Goal: Task Accomplishment & Management: Use online tool/utility

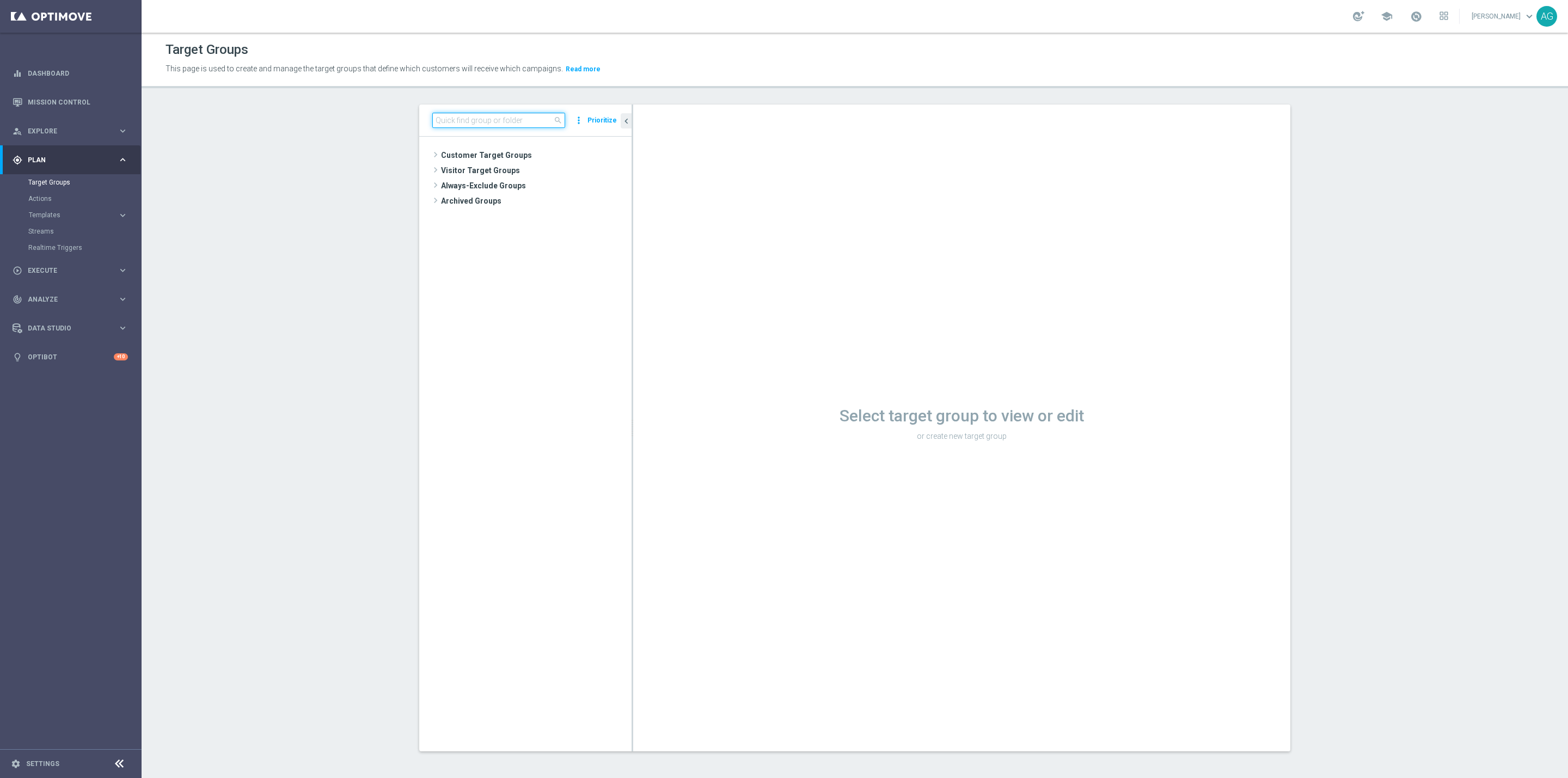
click at [435, 116] on input at bounding box center [499, 120] width 133 height 15
click at [438, 116] on input at bounding box center [499, 120] width 133 height 15
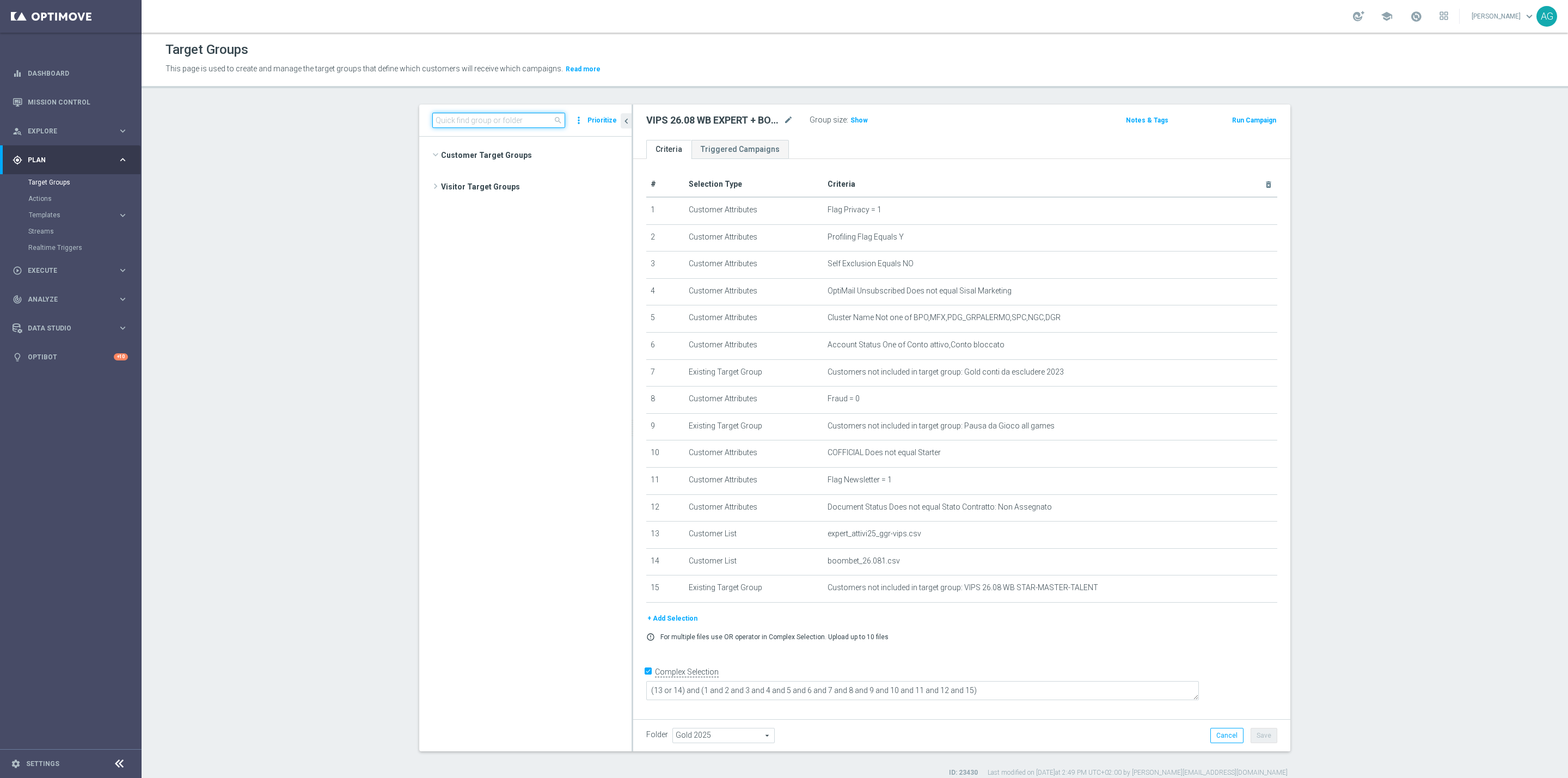
scroll to position [11160, 0]
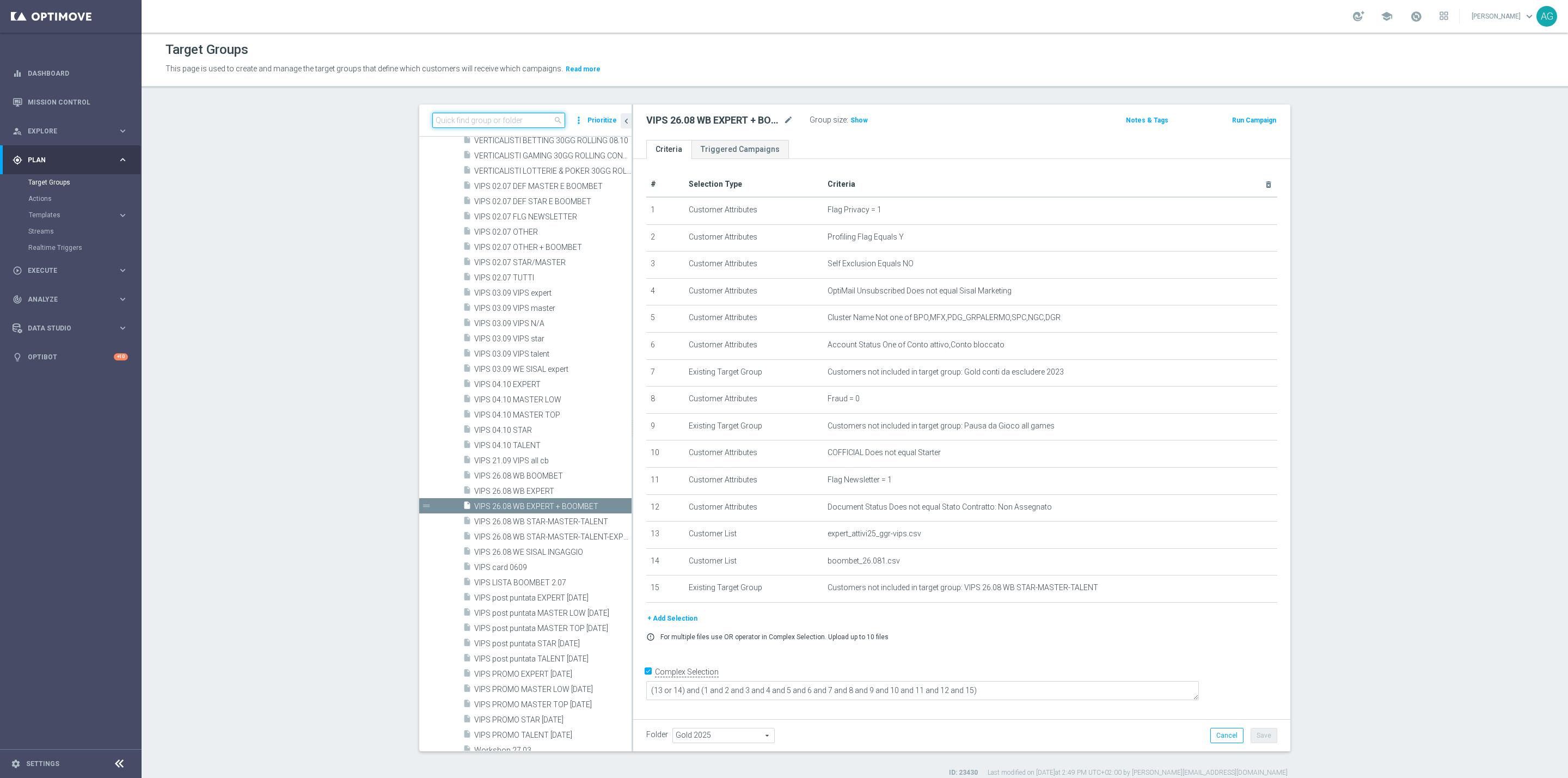
click at [463, 116] on input at bounding box center [499, 120] width 133 height 15
type input "a"
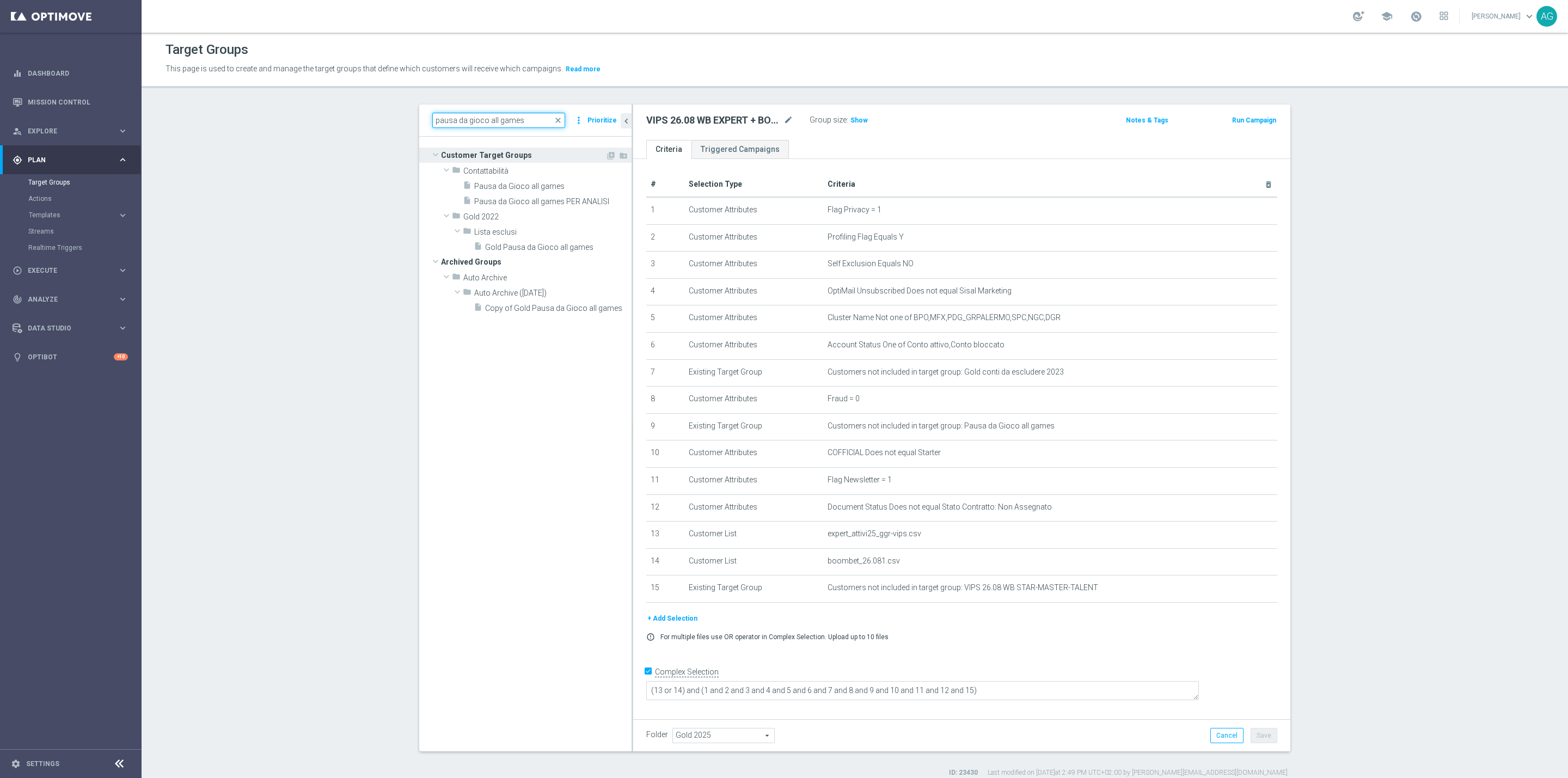
scroll to position [0, 0]
type input "pausa da gioco all games"
click at [498, 183] on span "Pausa da Gioco all games" at bounding box center [540, 186] width 131 height 9
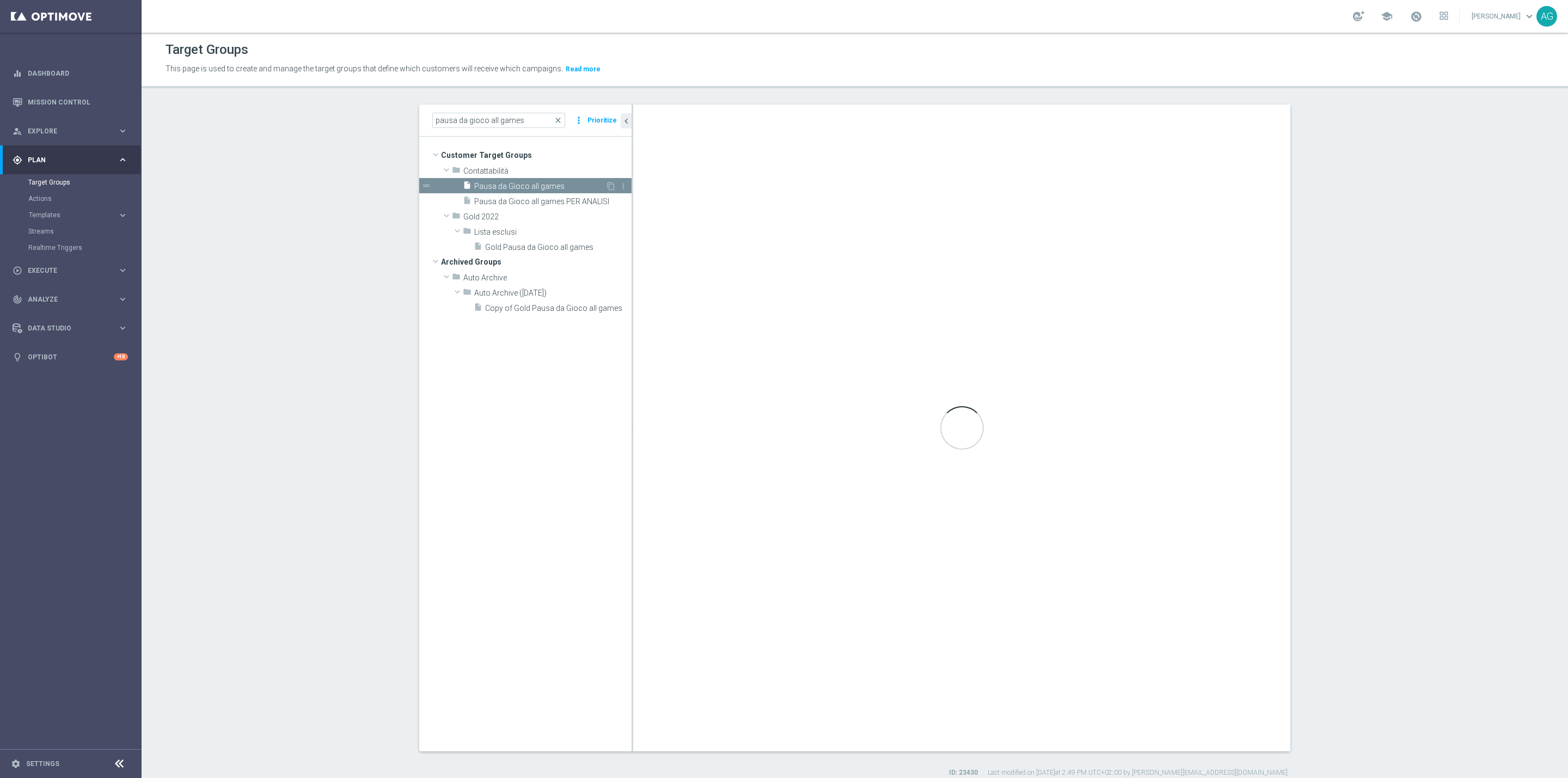
type textarea "(1 or 2 or 3 or 4 or 5 or 6 or 7 or 8 or 9 or 10 or 11 or 12 or 13 or 14 or 15 …"
type input "Contattabilità"
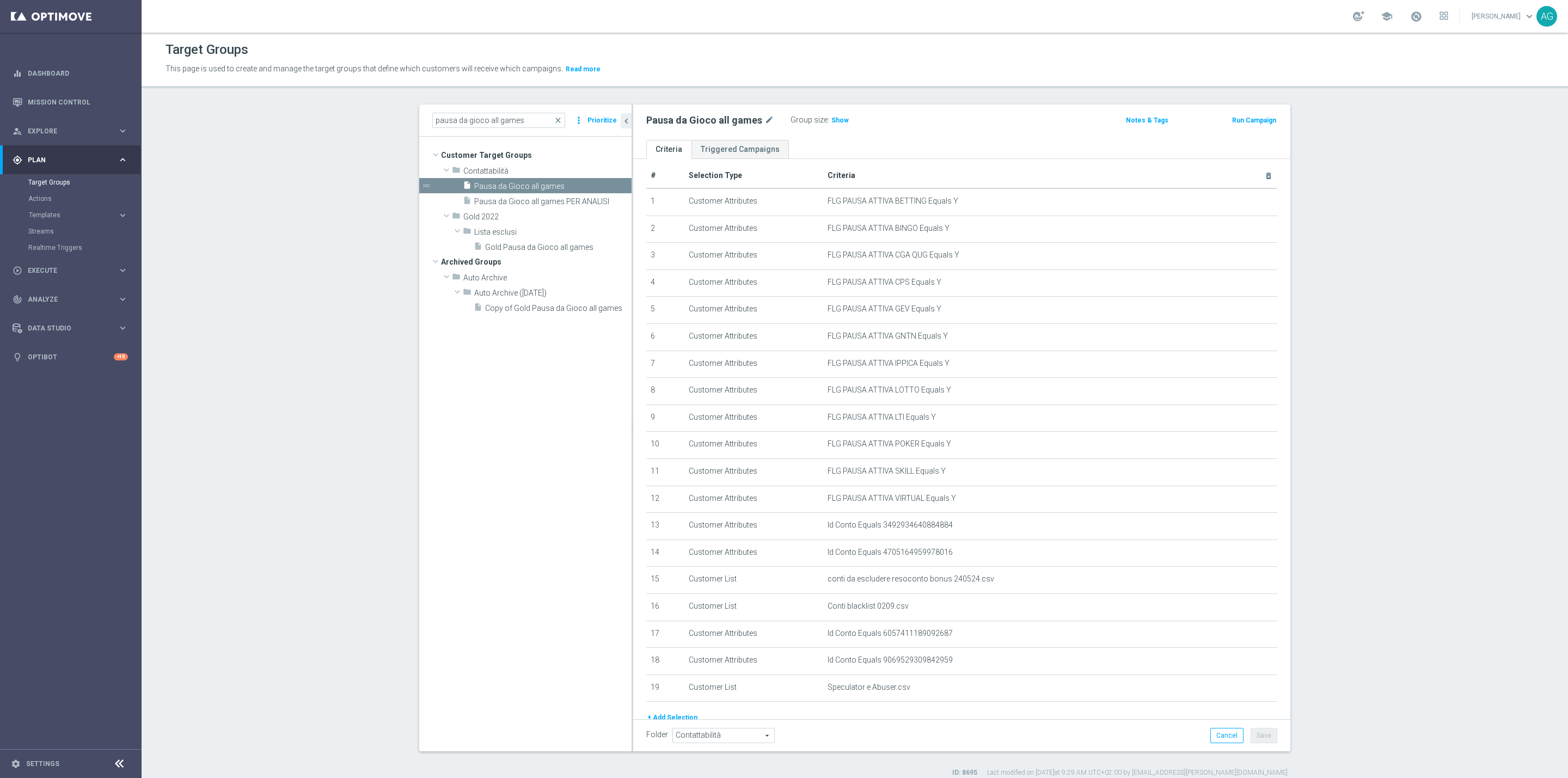
scroll to position [72, 0]
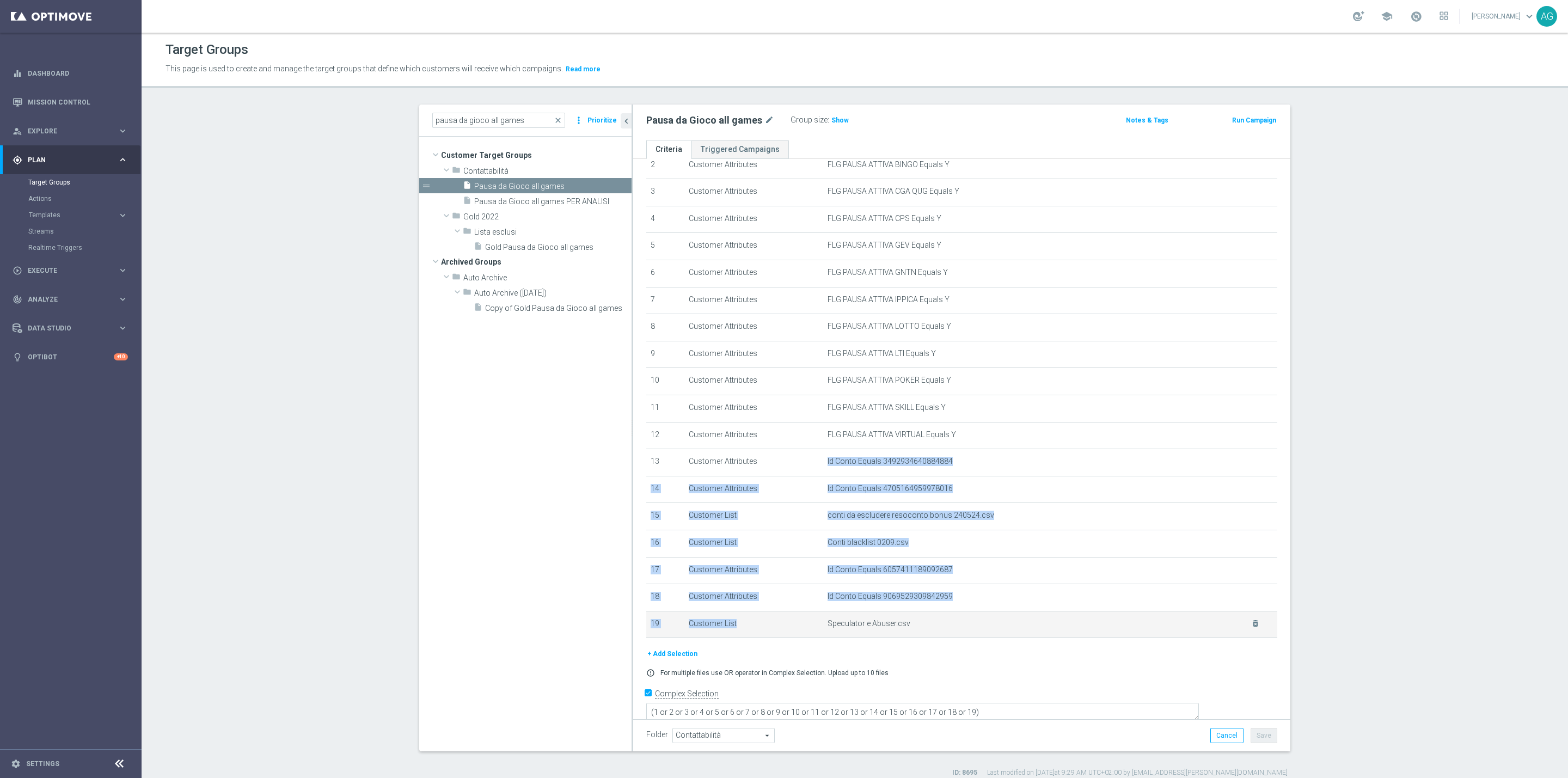
drag, startPoint x: 813, startPoint y: 460, endPoint x: 950, endPoint y: 618, distance: 209.1
click at [950, 618] on tbody "1 Customer Attributes FLG PAUSA ATTIVA BETTING Equals Y mode_edit delete_foreve…" at bounding box center [962, 381] width 631 height 513
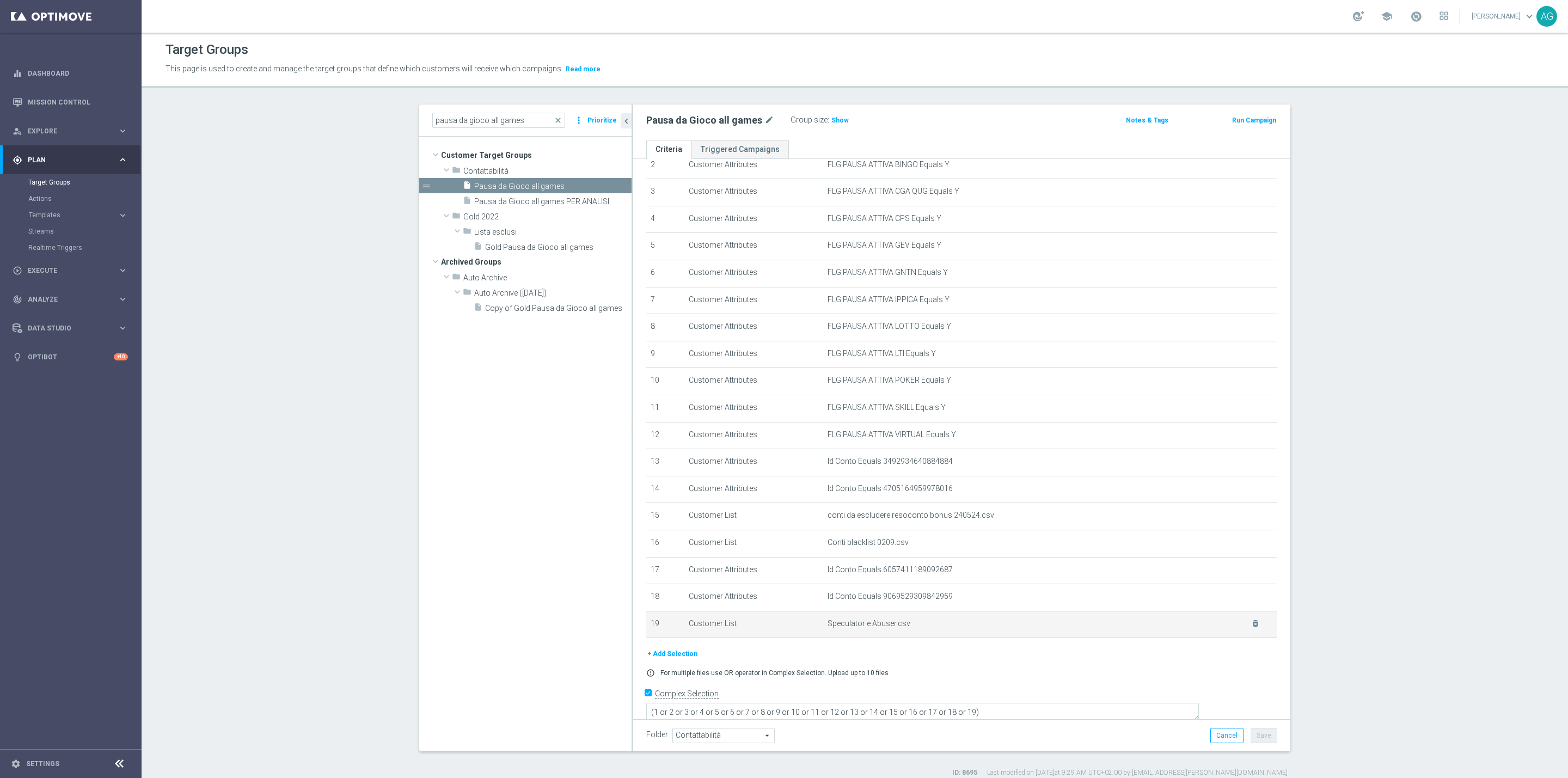
click at [954, 624] on span "Speculator e Abuser.csv" at bounding box center [1033, 623] width 410 height 9
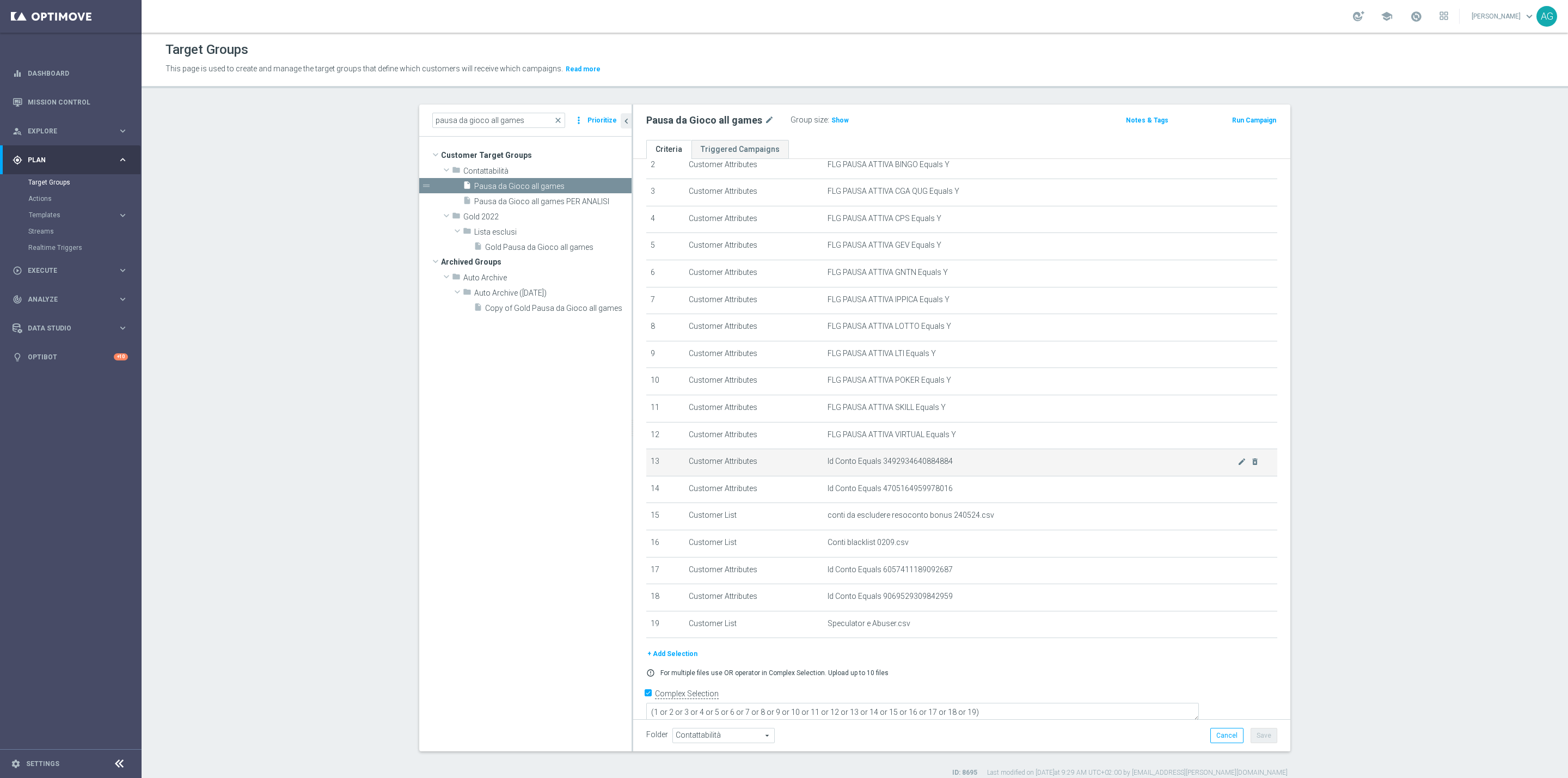
drag, startPoint x: 933, startPoint y: 627, endPoint x: 805, endPoint y: 466, distance: 205.7
click at [805, 466] on tbody "1 Customer Attributes FLG PAUSA ATTIVA BETTING Equals Y mode_edit delete_foreve…" at bounding box center [962, 381] width 631 height 513
click at [805, 464] on td "Customer Attributes" at bounding box center [754, 463] width 139 height 27
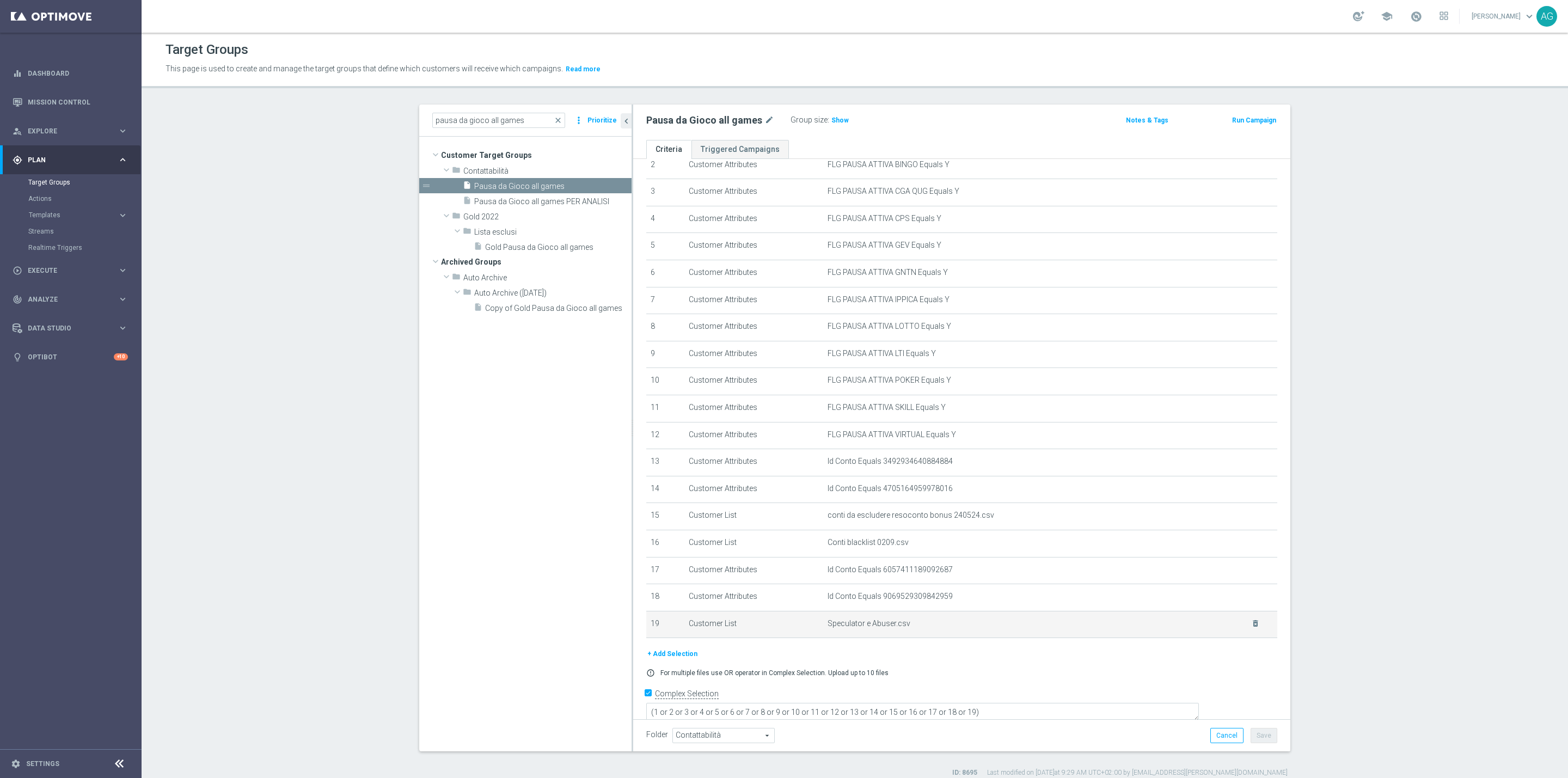
drag, startPoint x: 810, startPoint y: 622, endPoint x: 949, endPoint y: 634, distance: 139.5
click at [908, 629] on tr "19 Customer List Speculator e Abuser.csv delete_forever" at bounding box center [962, 625] width 631 height 27
click at [956, 636] on td "Speculator e Abuser.csv delete_forever" at bounding box center [1050, 625] width 455 height 27
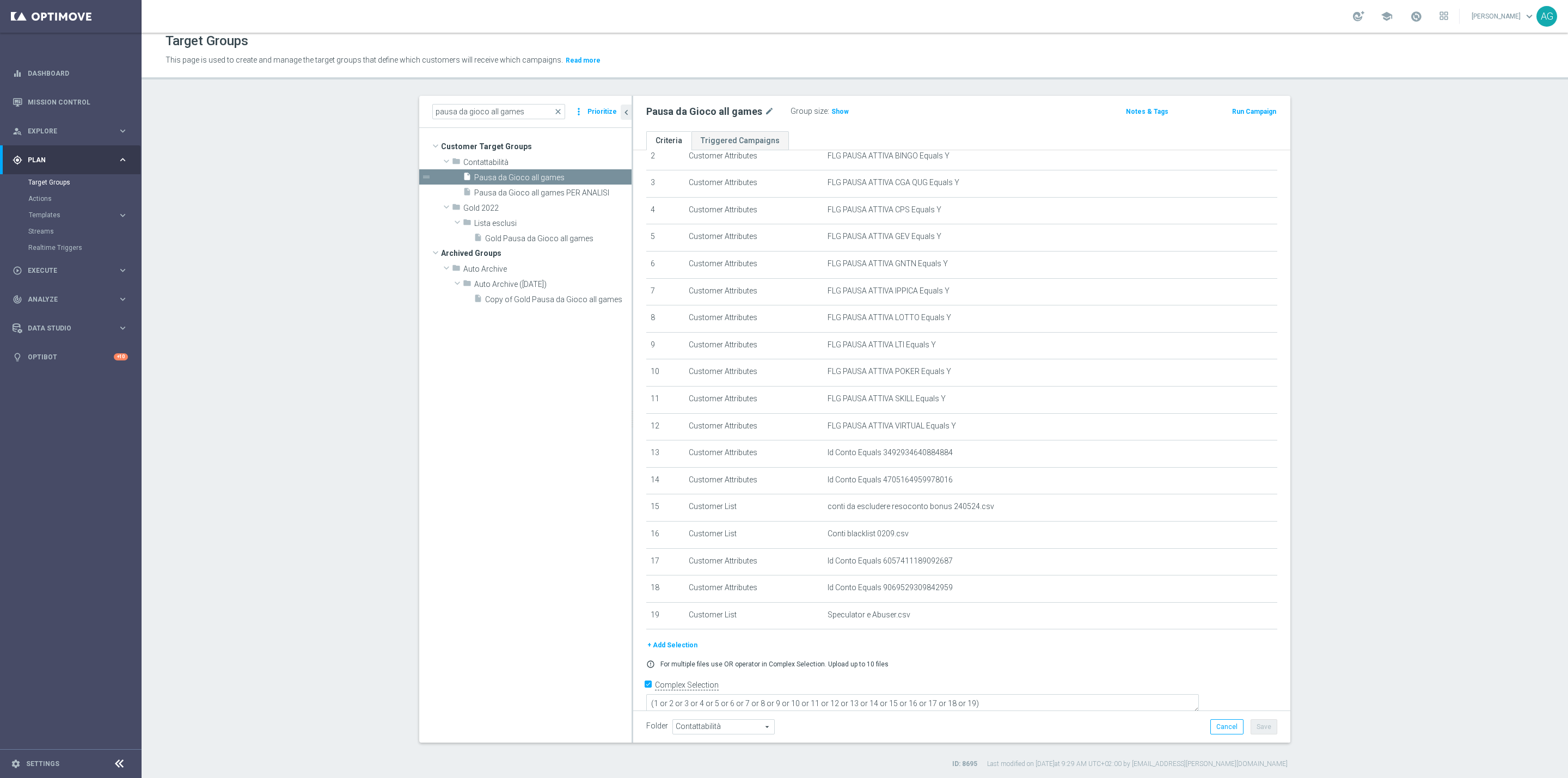
scroll to position [10, 0]
drag, startPoint x: 737, startPoint y: 454, endPoint x: 921, endPoint y: 624, distance: 250.5
click at [921, 624] on tbody "1 Customer Attributes FLG PAUSA ATTIVA BETTING Equals Y mode_edit delete_foreve…" at bounding box center [962, 371] width 631 height 513
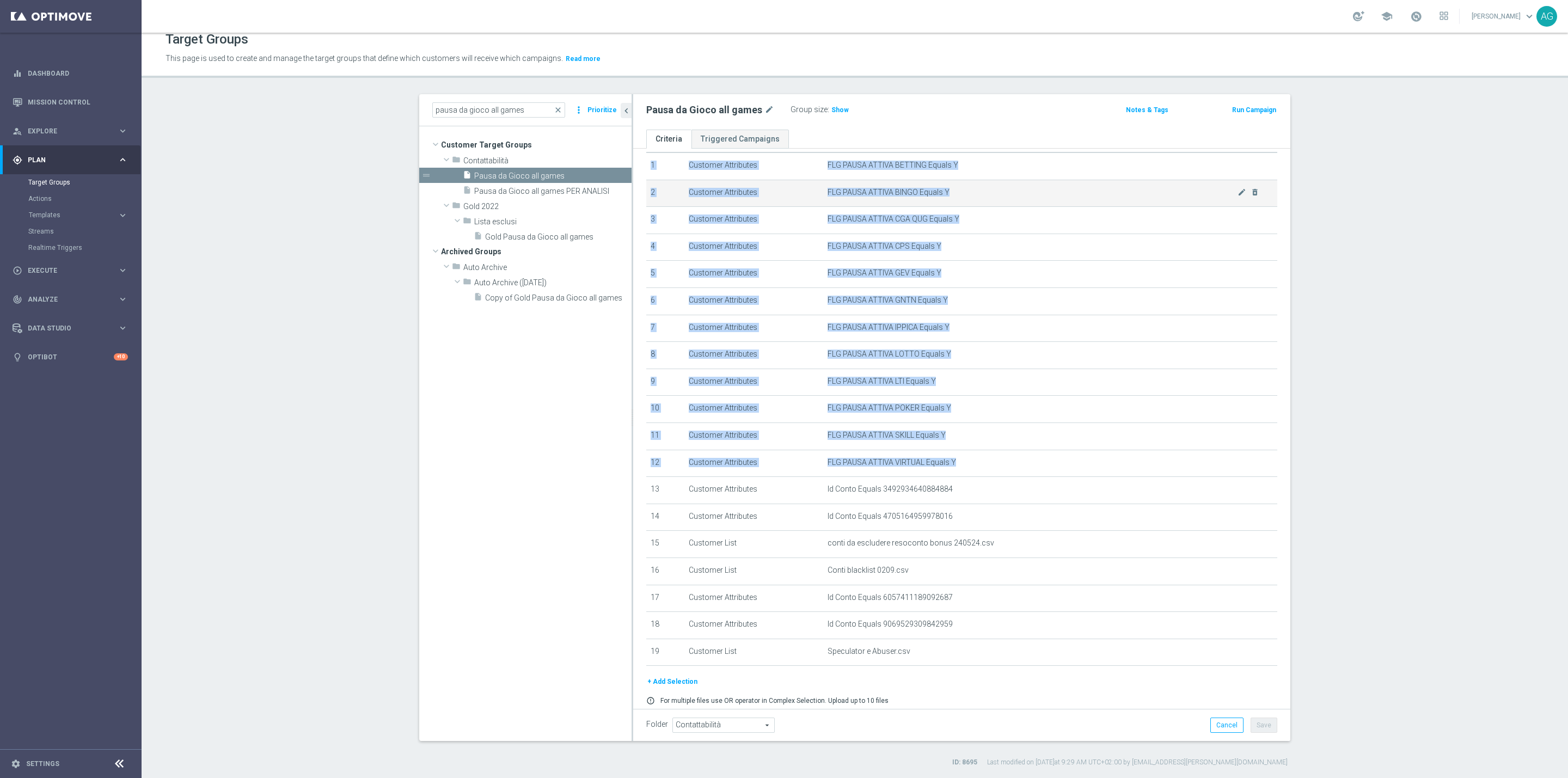
scroll to position [0, 0]
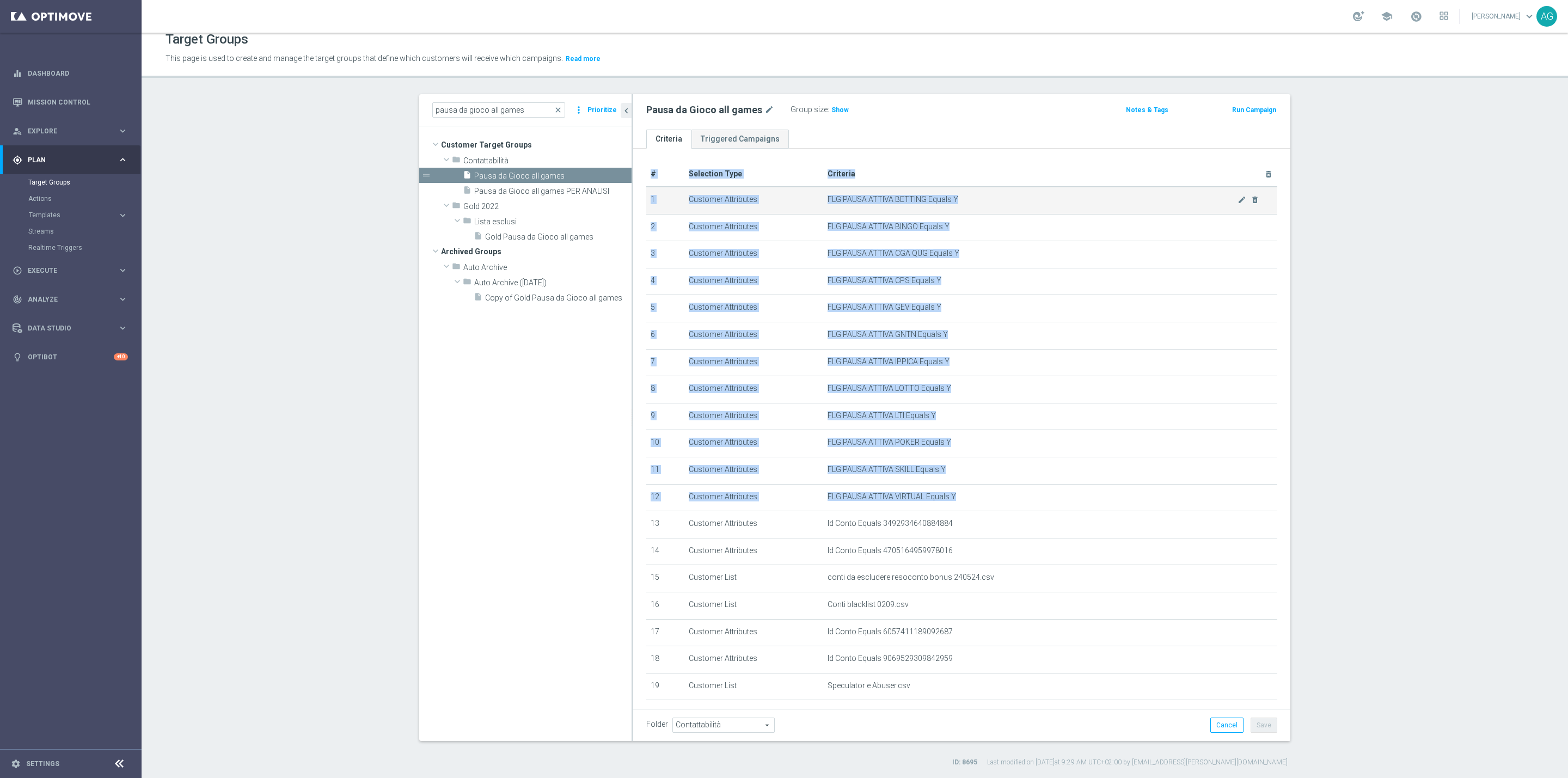
drag, startPoint x: 957, startPoint y: 426, endPoint x: 830, endPoint y: 209, distance: 251.4
click at [825, 156] on div "# Selection Type Criteria delete_forever 1 Customer Attributes FLG PAUSA ATTIVA…" at bounding box center [962, 472] width 657 height 648
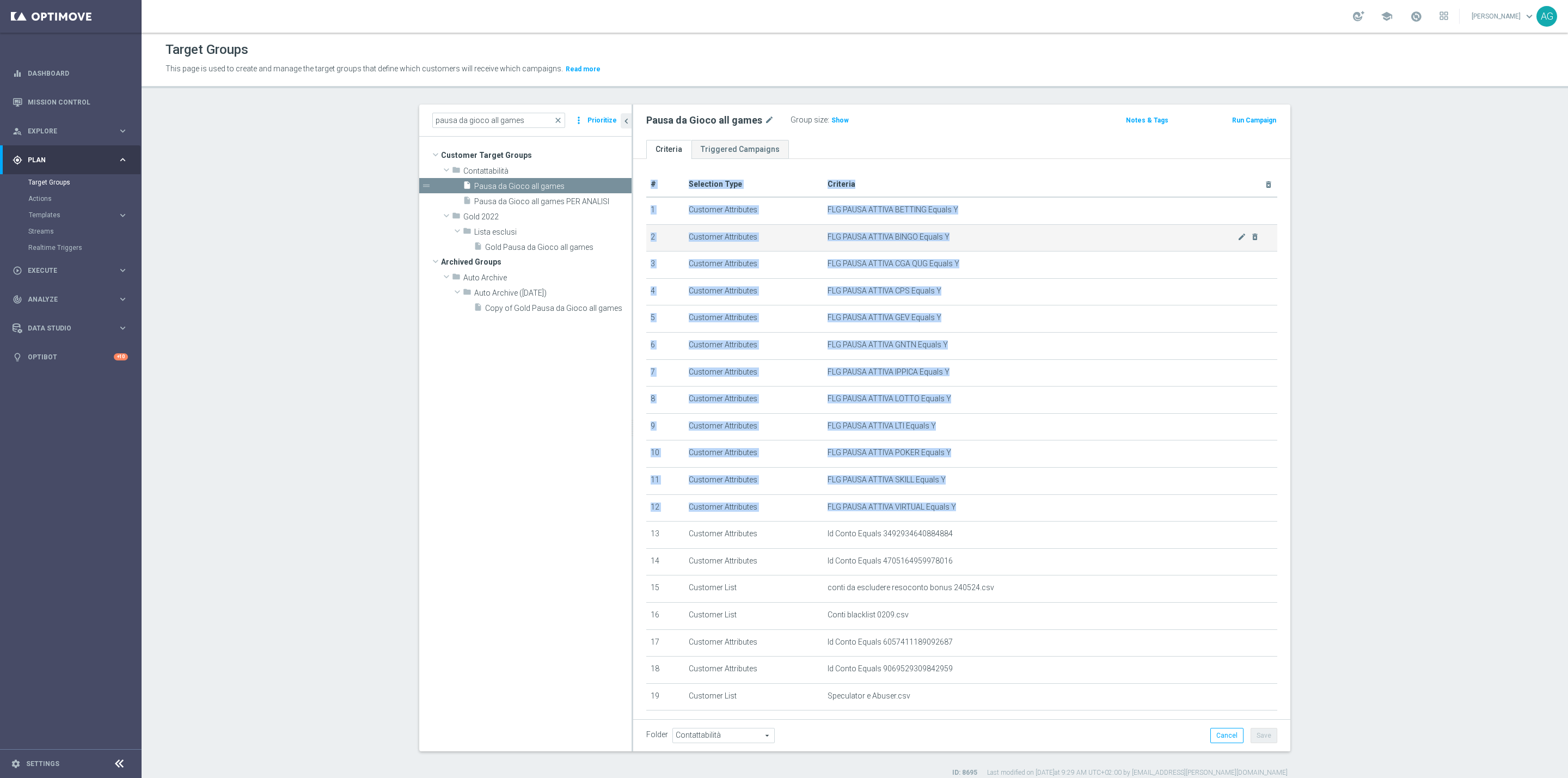
click at [823, 237] on td "FLG PAUSA ATTIVA BINGO Equals Y mode_edit delete_forever" at bounding box center [1050, 238] width 455 height 27
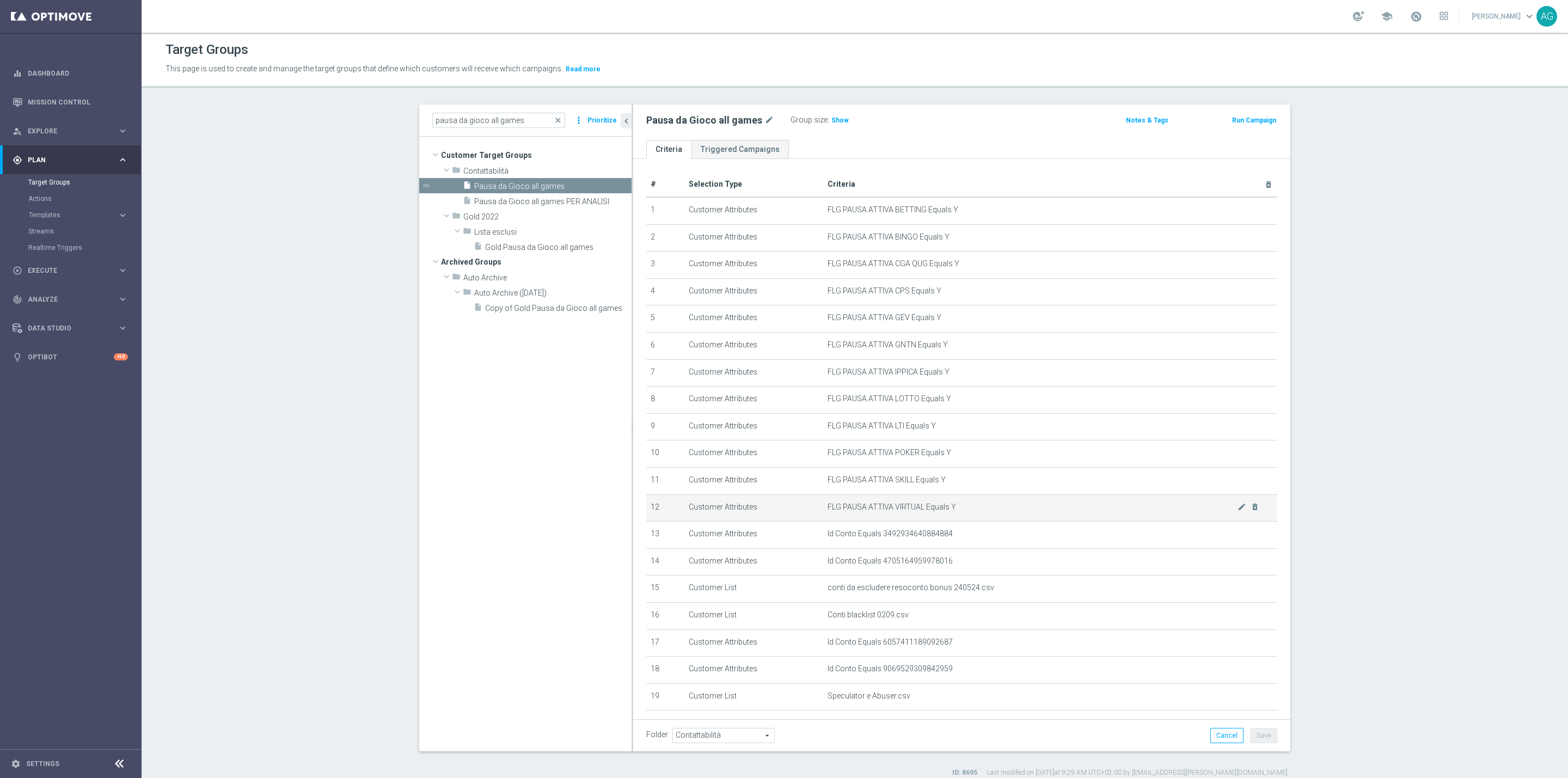
drag, startPoint x: 812, startPoint y: 200, endPoint x: 967, endPoint y: 514, distance: 350.2
click at [967, 514] on tbody "1 Customer Attributes FLG PAUSA ATTIVA BETTING Equals Y mode_edit delete_foreve…" at bounding box center [962, 454] width 631 height 513
click at [800, 214] on td "Customer Attributes" at bounding box center [754, 211] width 139 height 27
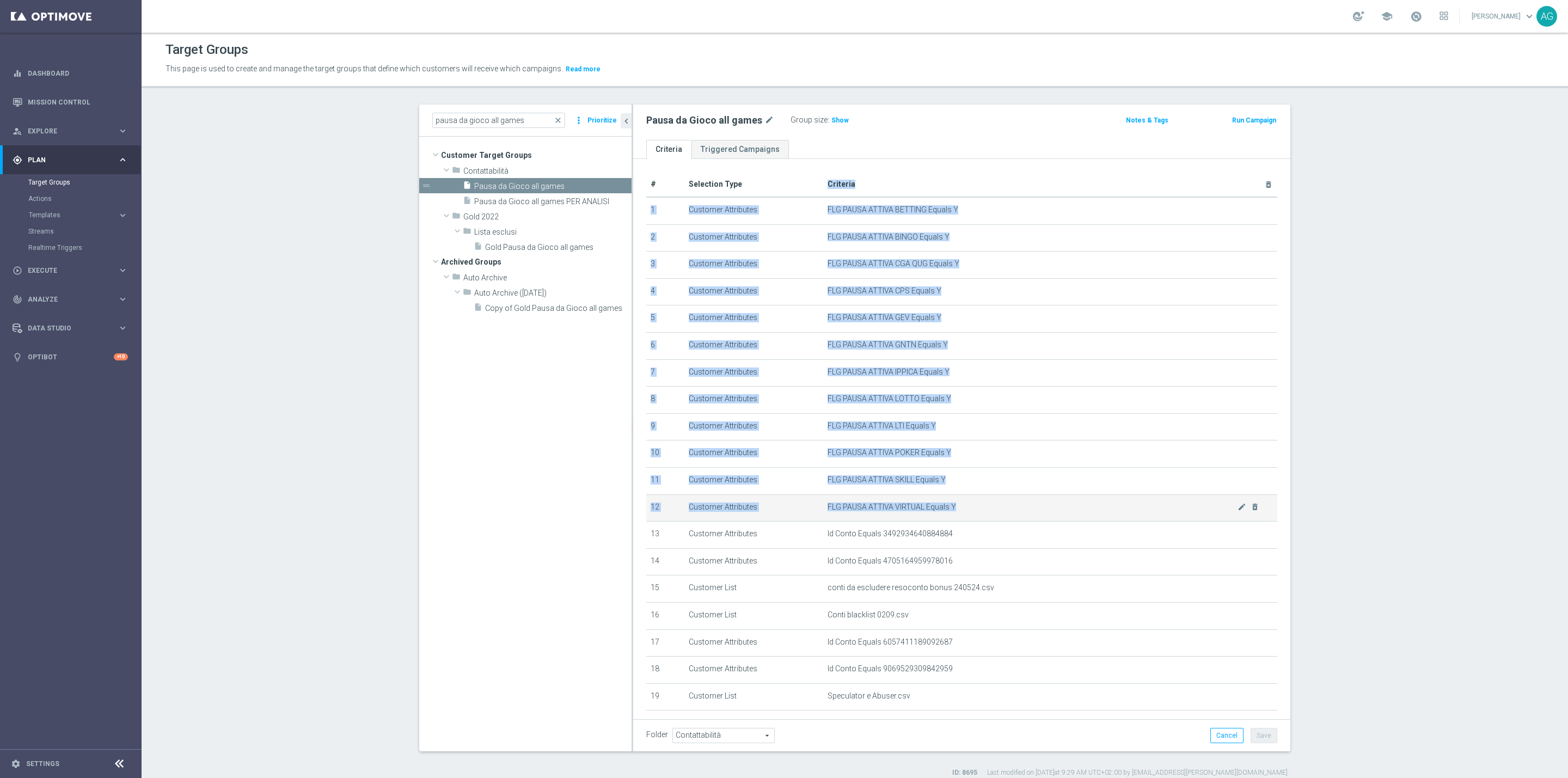
drag, startPoint x: 808, startPoint y: 188, endPoint x: 982, endPoint y: 506, distance: 362.5
click at [982, 506] on table "# Selection Type Criteria delete_forever 1 Customer Attributes FLG PAUSA ATTIVA…" at bounding box center [962, 441] width 631 height 539
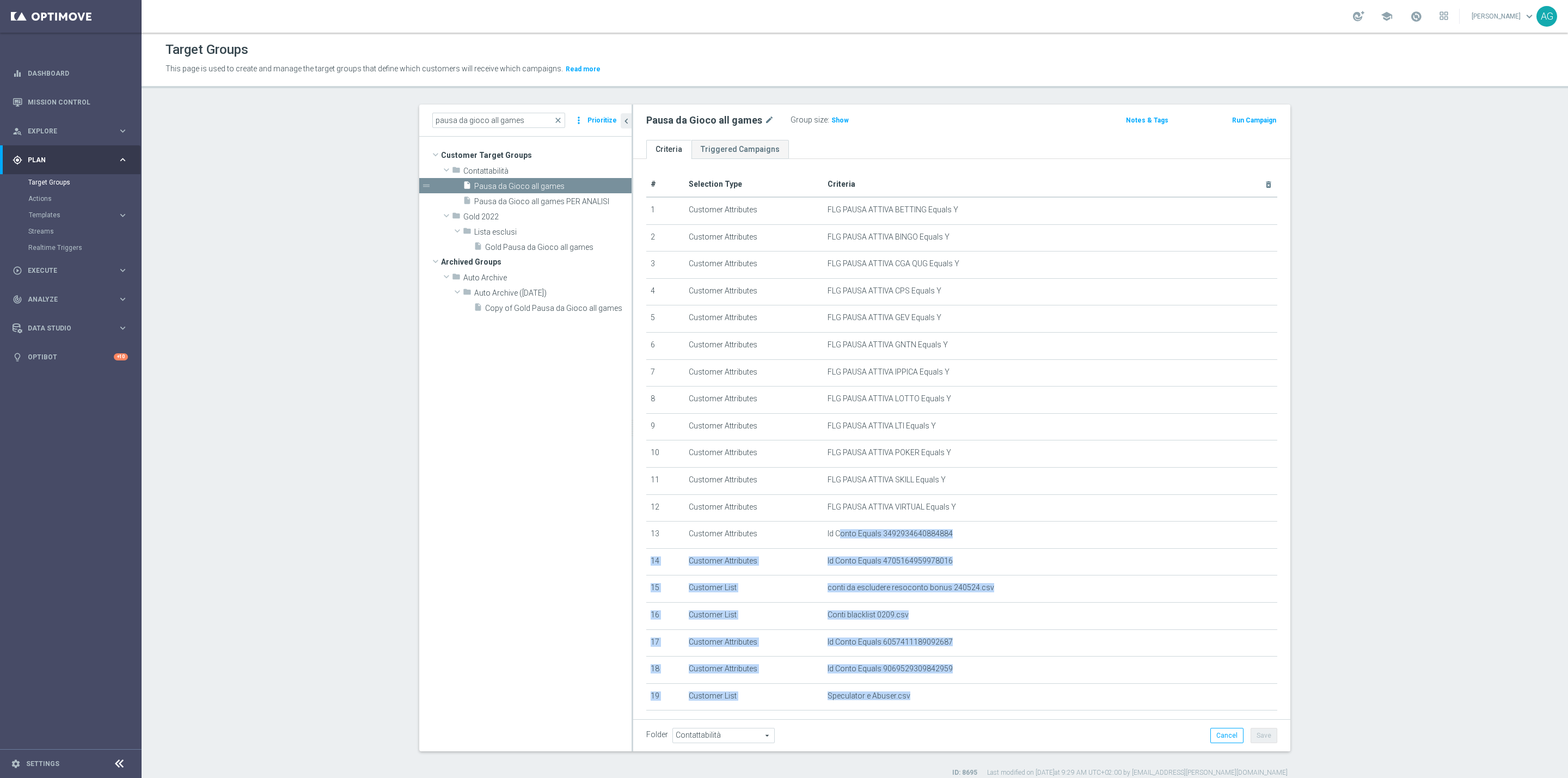
scroll to position [36, 0]
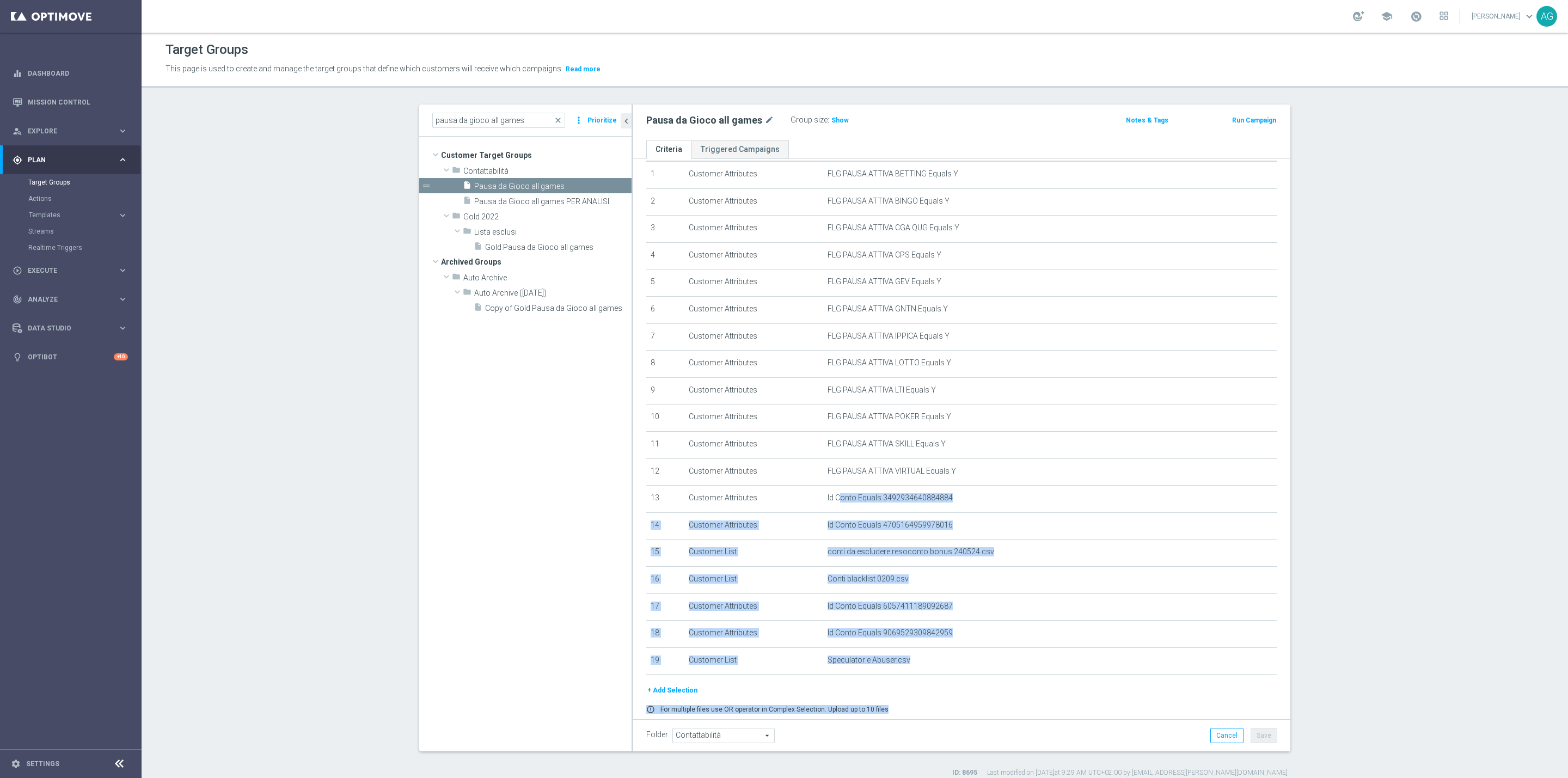
drag, startPoint x: 830, startPoint y: 533, endPoint x: 925, endPoint y: 709, distance: 200.0
click at [925, 709] on div "# Selection Type Criteria delete_forever 1 Customer Attributes FLG PAUSA ATTIVA…" at bounding box center [962, 447] width 657 height 648
click at [980, 691] on div "+ Add Selection" at bounding box center [961, 690] width 647 height 12
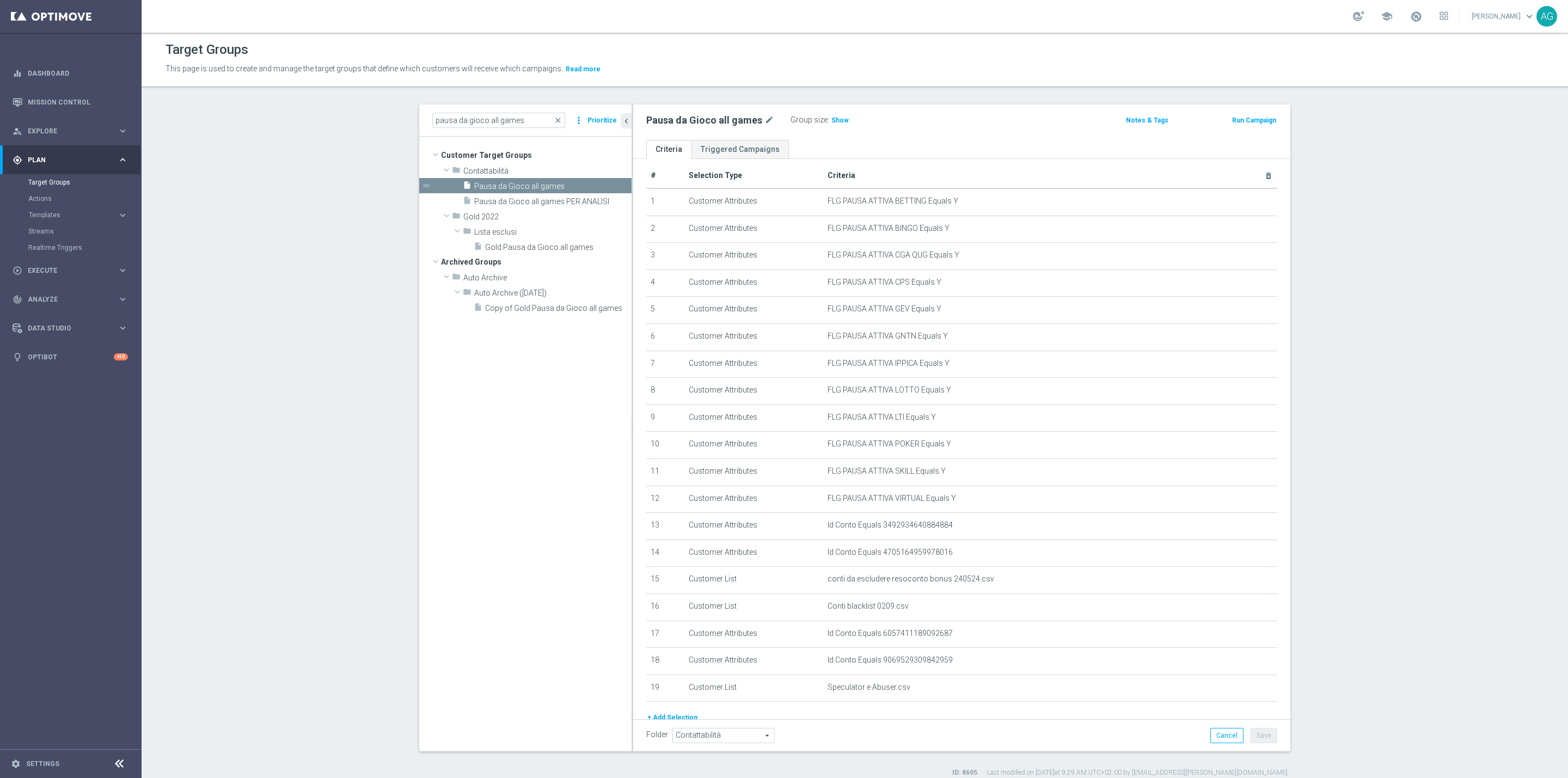
scroll to position [0, 0]
click at [569, 404] on tree-viewport "Customer Target Groups library_add create_new_folder folder" at bounding box center [525, 444] width 212 height 614
click at [1366, 460] on section "pausa da gioco all games close more_vert Prioritize Customer Target Groups libr…" at bounding box center [855, 441] width 1426 height 673
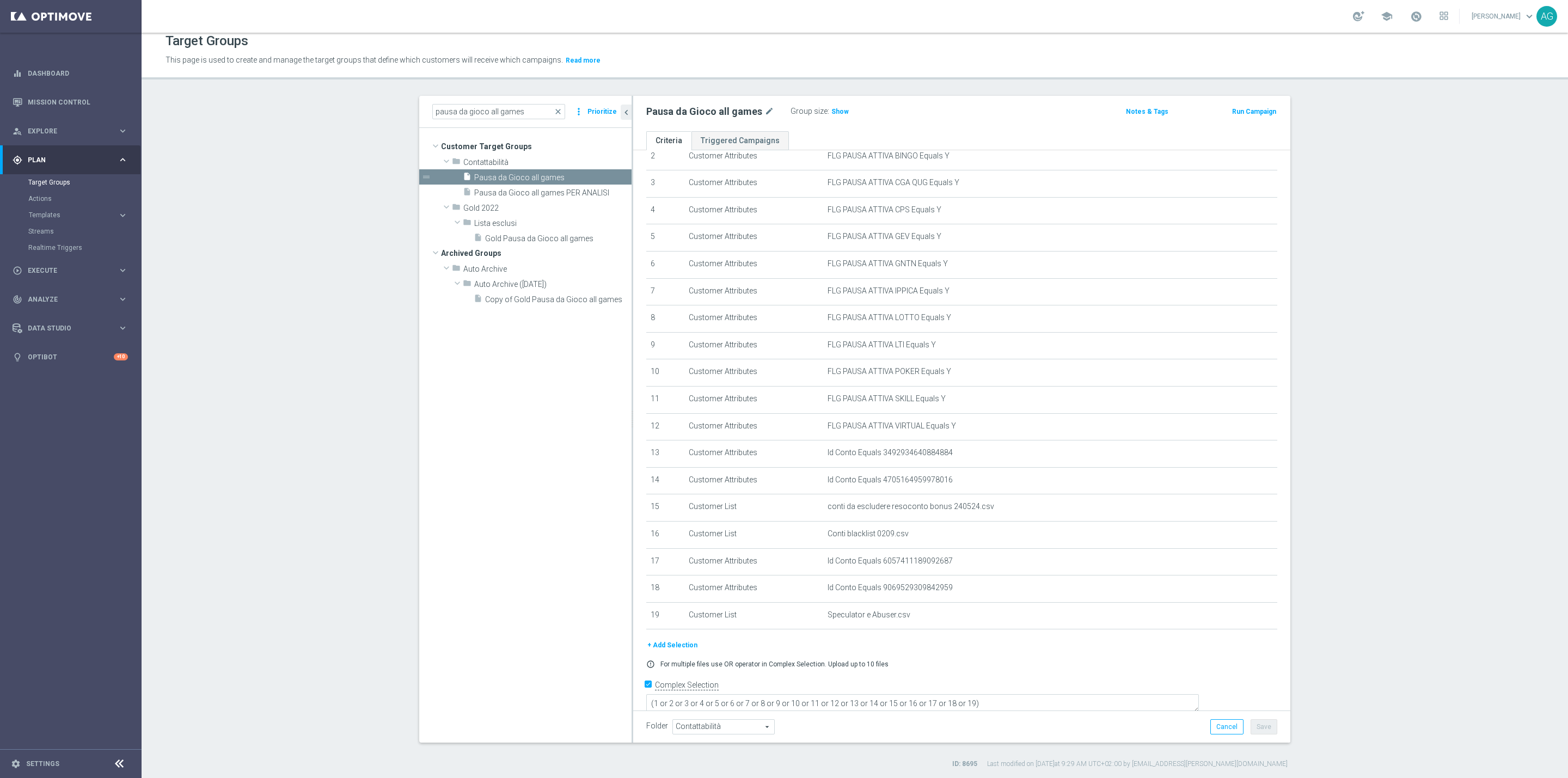
scroll to position [10, 0]
click at [1489, 366] on section "pausa da gioco all games close more_vert Prioritize Customer Target Groups libr…" at bounding box center [855, 431] width 1426 height 673
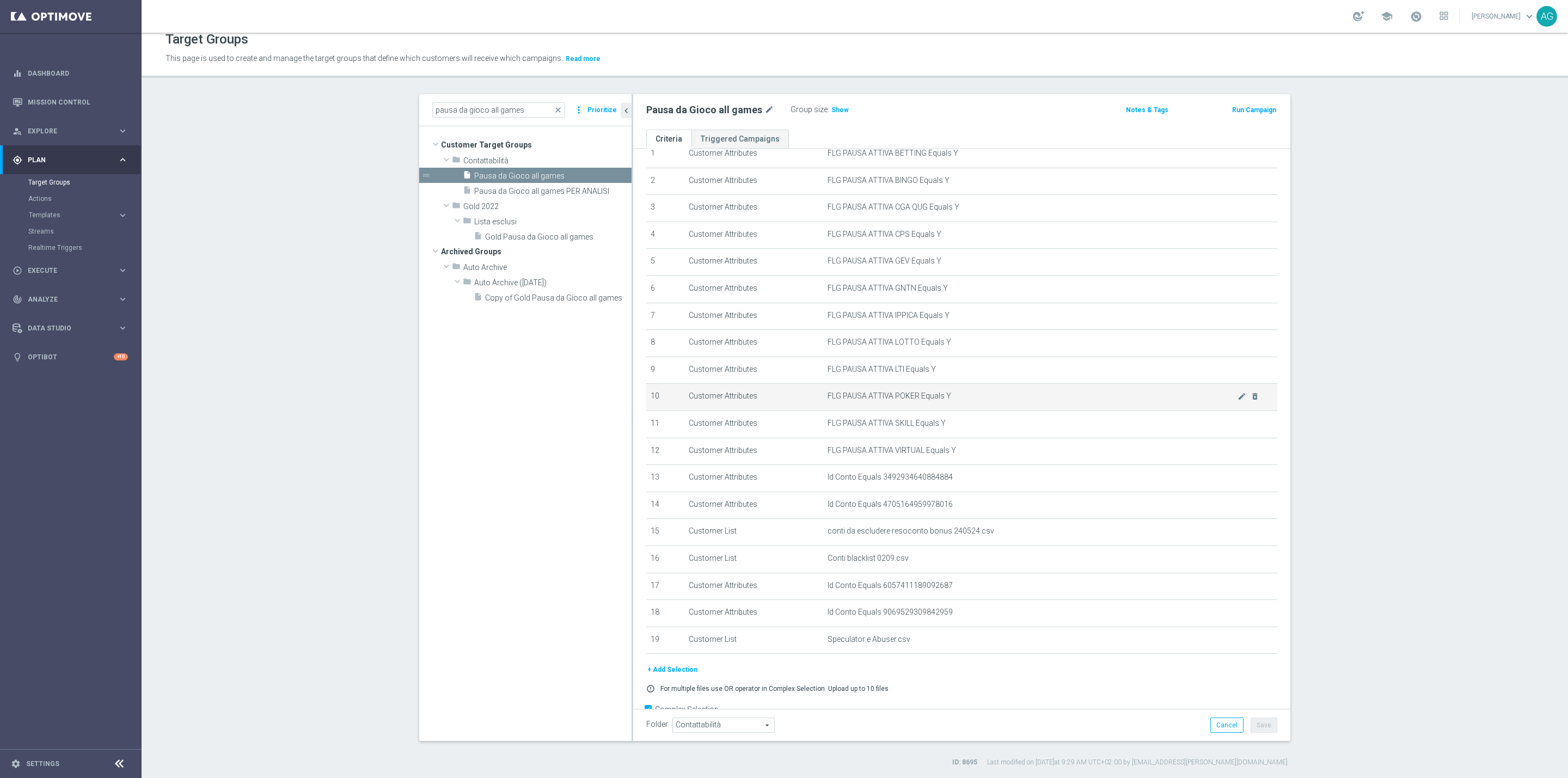
scroll to position [72, 0]
click at [1258, 407] on td "FLG PAUSA ATTIVA SKILL Equals Y mode_edit delete_forever" at bounding box center [1050, 398] width 455 height 27
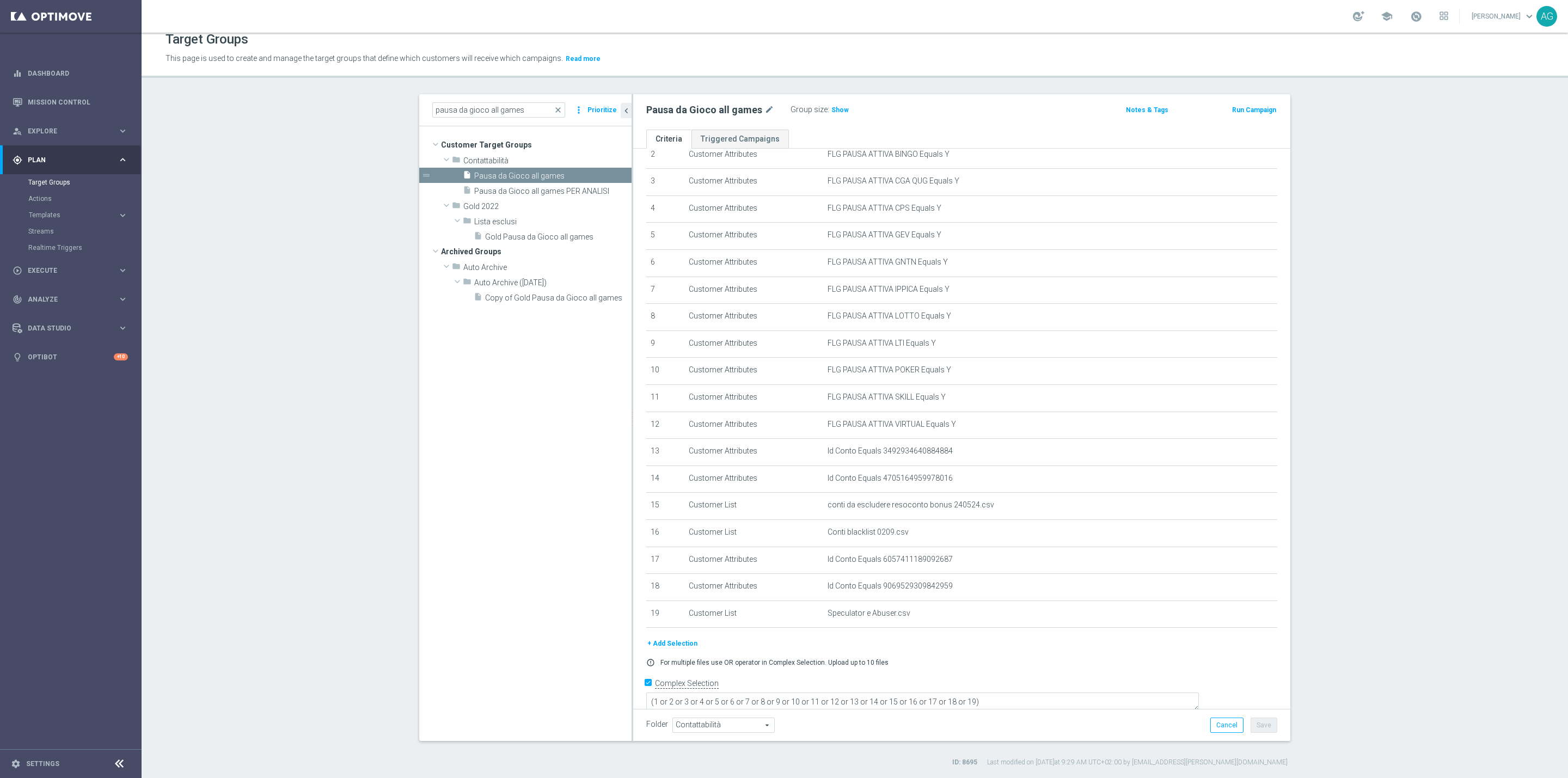
click at [1332, 409] on section "pausa da gioco all games close more_vert Prioritize Customer Target Groups libr…" at bounding box center [855, 431] width 1426 height 673
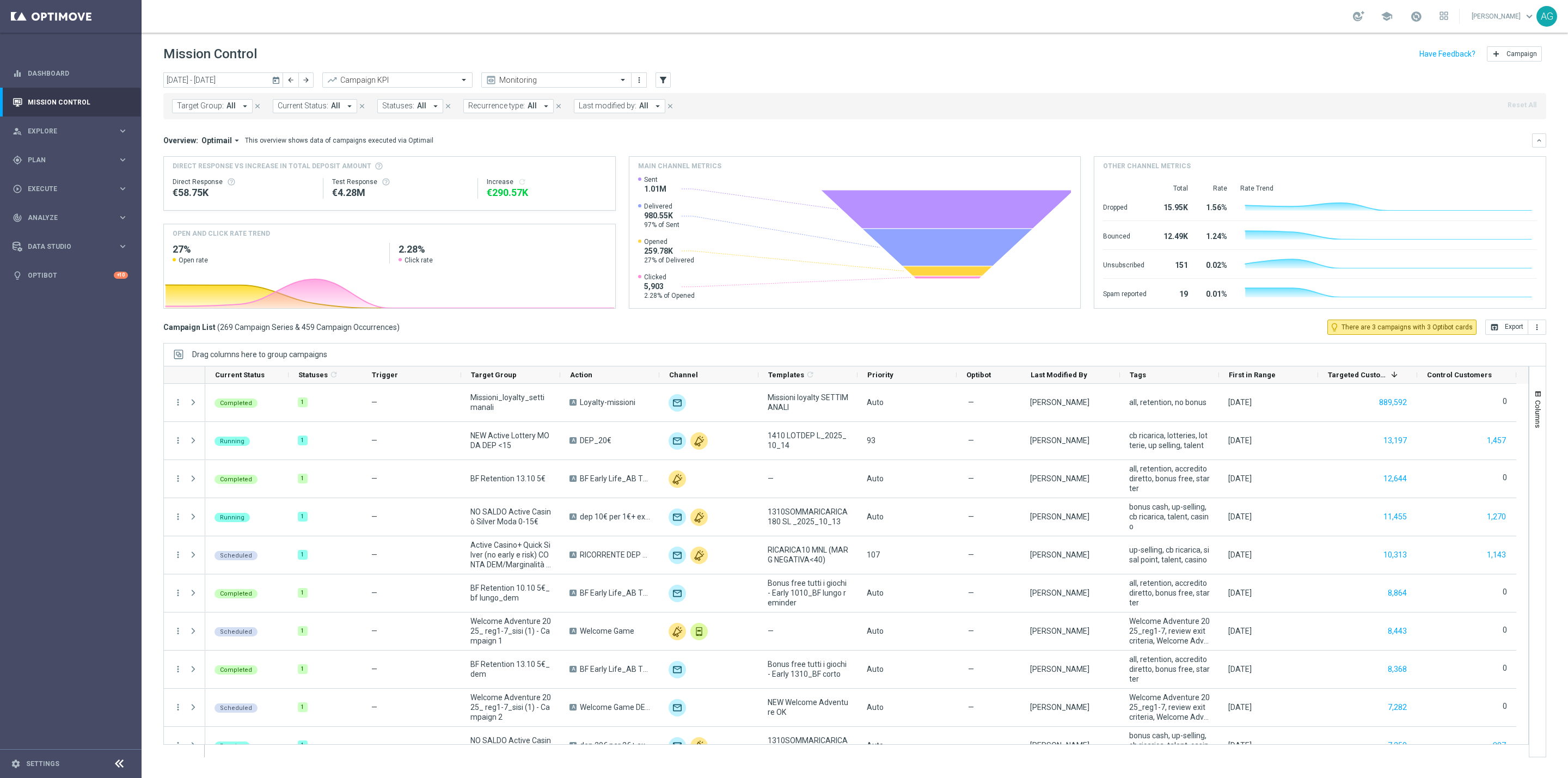
click at [147, 412] on div "[DATE] [DATE] - [DATE] arrow_back arrow_forward Campaign KPI trending_up Monito…" at bounding box center [855, 420] width 1426 height 696
click at [221, 75] on input "[DATE] - [DATE]" at bounding box center [223, 80] width 120 height 15
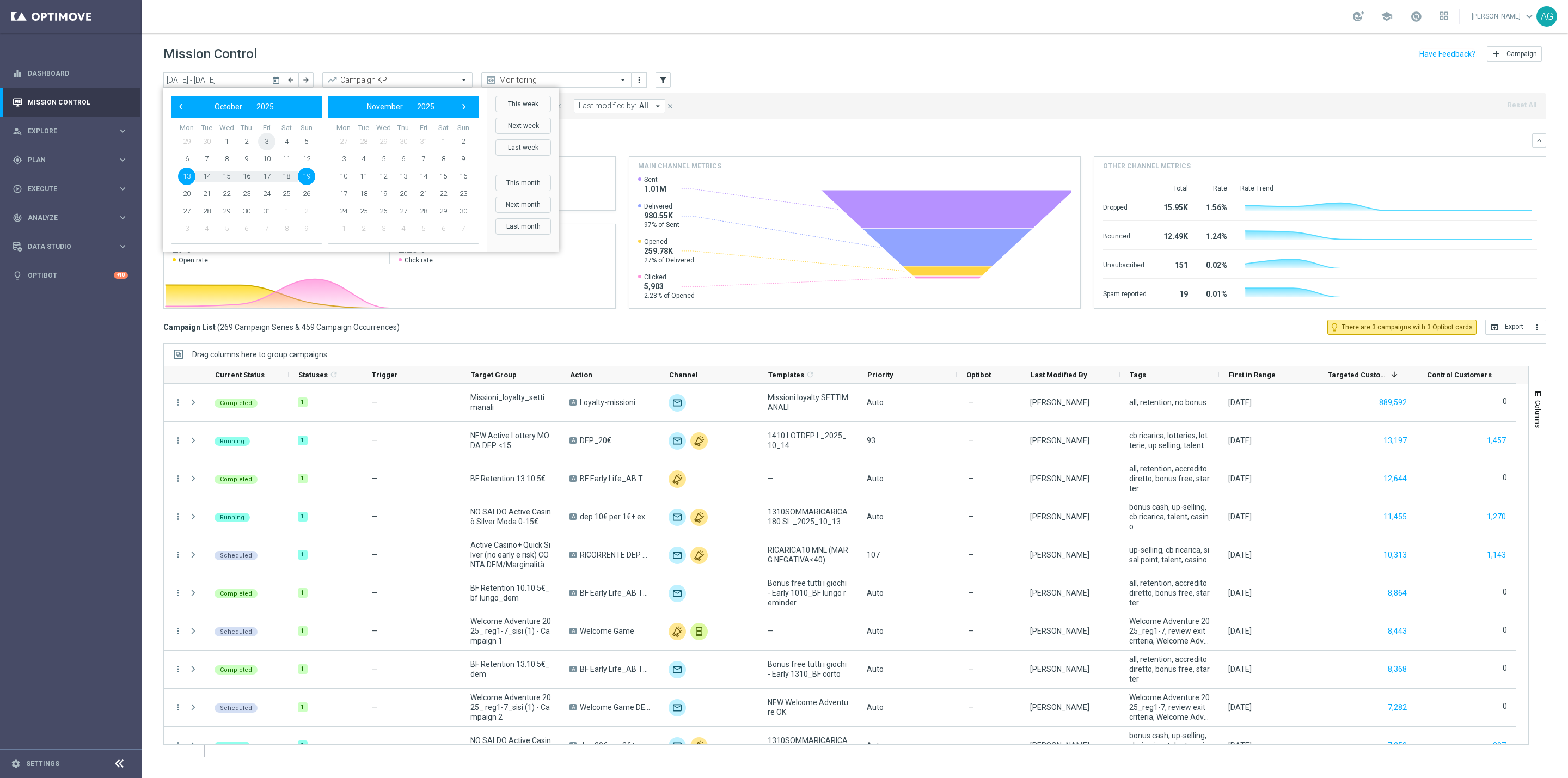
click at [266, 142] on span "3" at bounding box center [267, 141] width 18 height 18
type input "[DATE] - [DATE]"
